Goal: Task Accomplishment & Management: Manage account settings

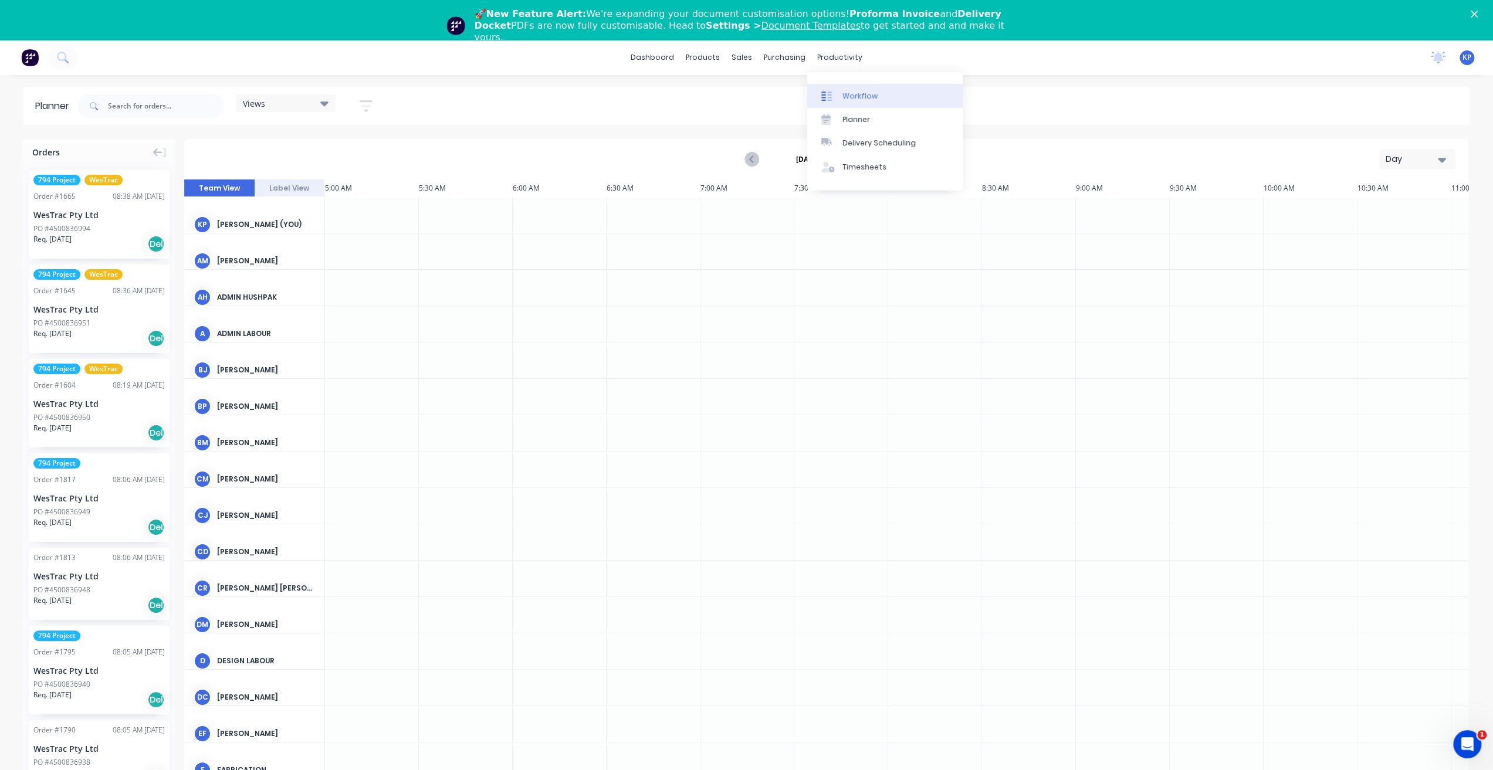
scroll to position [0, 564]
click at [854, 99] on div "Workflow" at bounding box center [860, 96] width 35 height 11
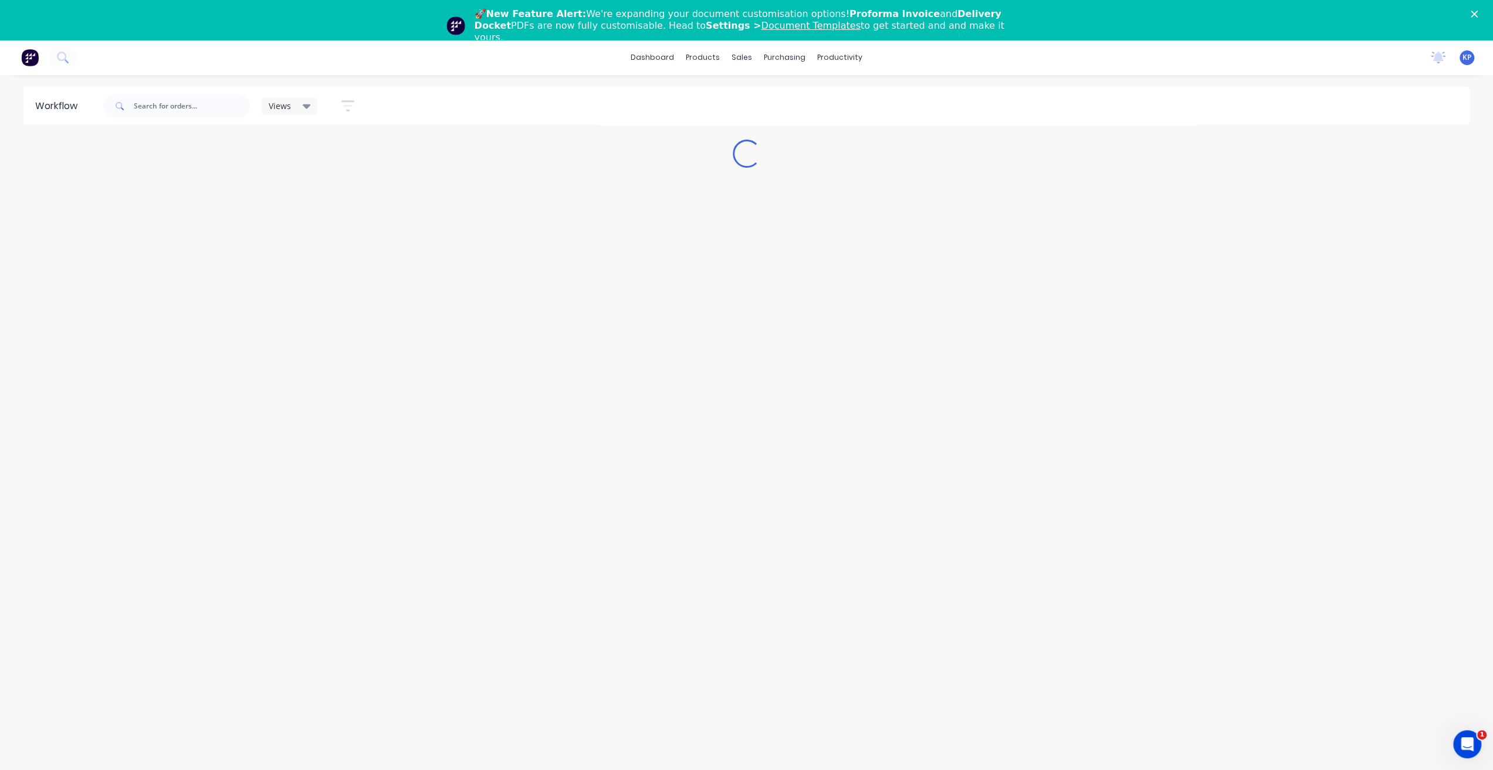
click at [300, 106] on div "Views" at bounding box center [290, 106] width 42 height 11
click at [307, 214] on button "3D only" at bounding box center [332, 216] width 125 height 13
click at [412, 221] on button "edit" at bounding box center [406, 217] width 15 height 12
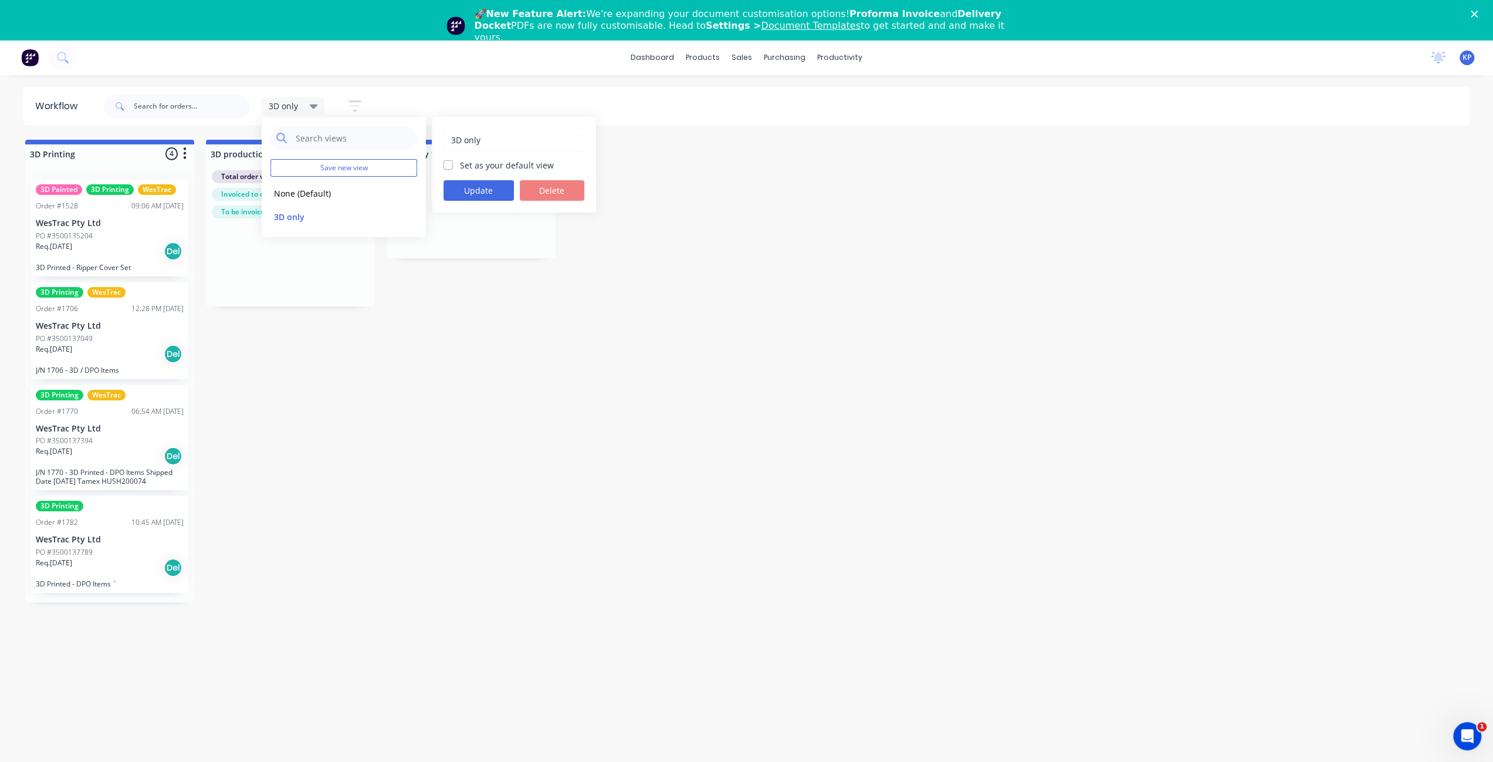
click at [460, 167] on label "Set as your default view" at bounding box center [507, 165] width 94 height 12
click at [448, 167] on input "Set as your default view" at bounding box center [448, 164] width 9 height 11
checkbox input "true"
click at [453, 190] on button "Update" at bounding box center [479, 190] width 70 height 21
